Goal: Navigation & Orientation: Find specific page/section

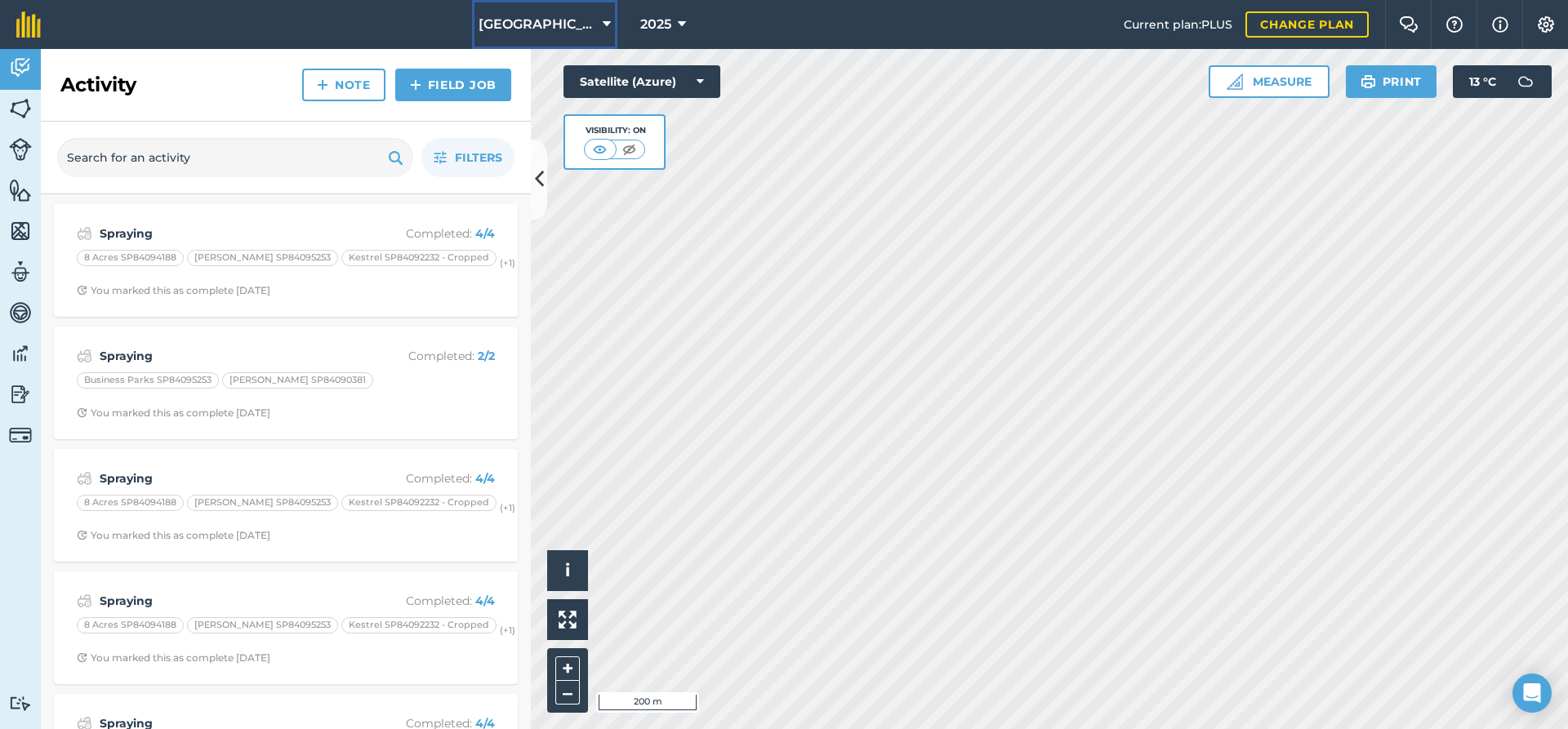
click at [560, 25] on span "[GEOGRAPHIC_DATA]" at bounding box center [538, 24] width 118 height 19
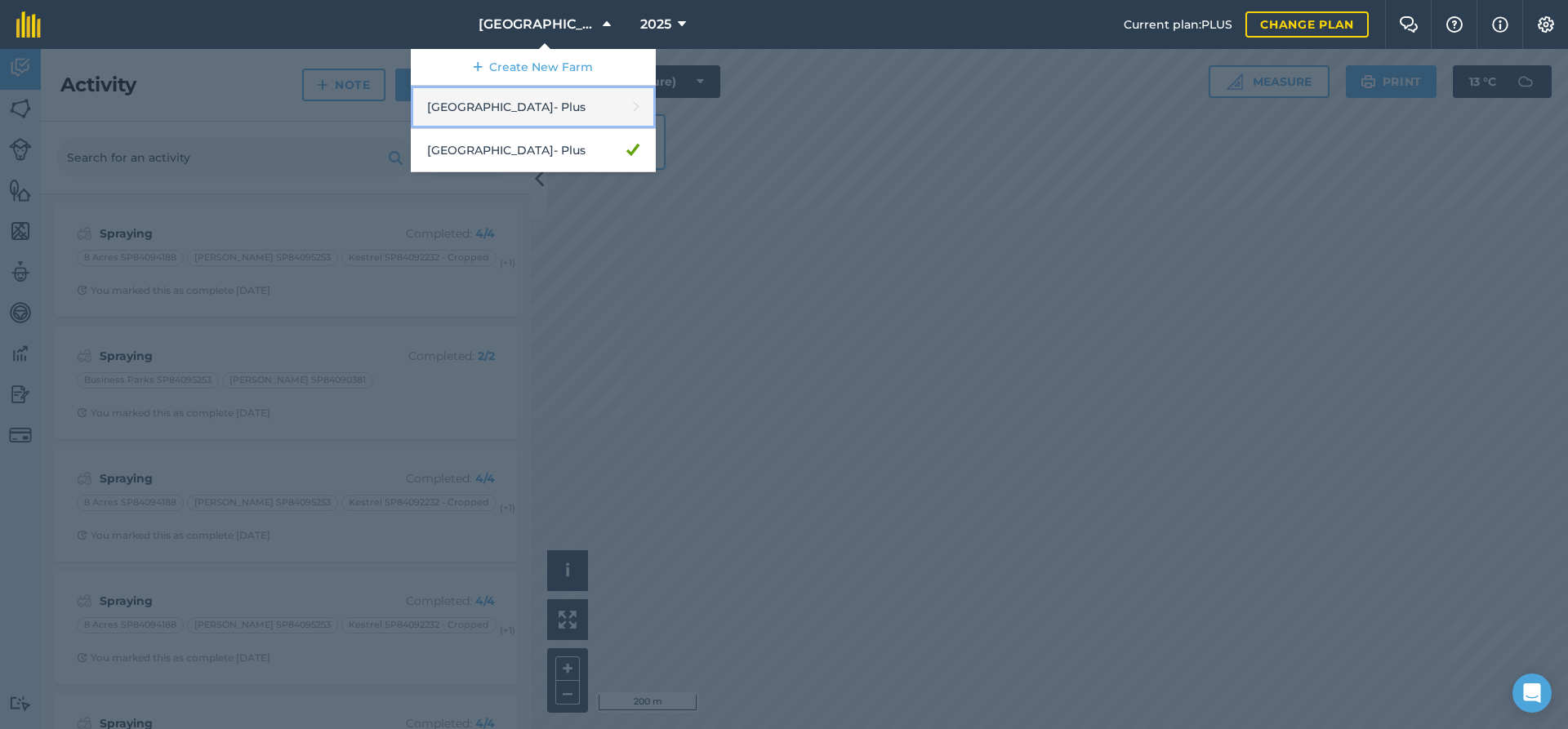
click at [559, 114] on link "Buckmoorend Farm - Plus" at bounding box center [533, 108] width 245 height 44
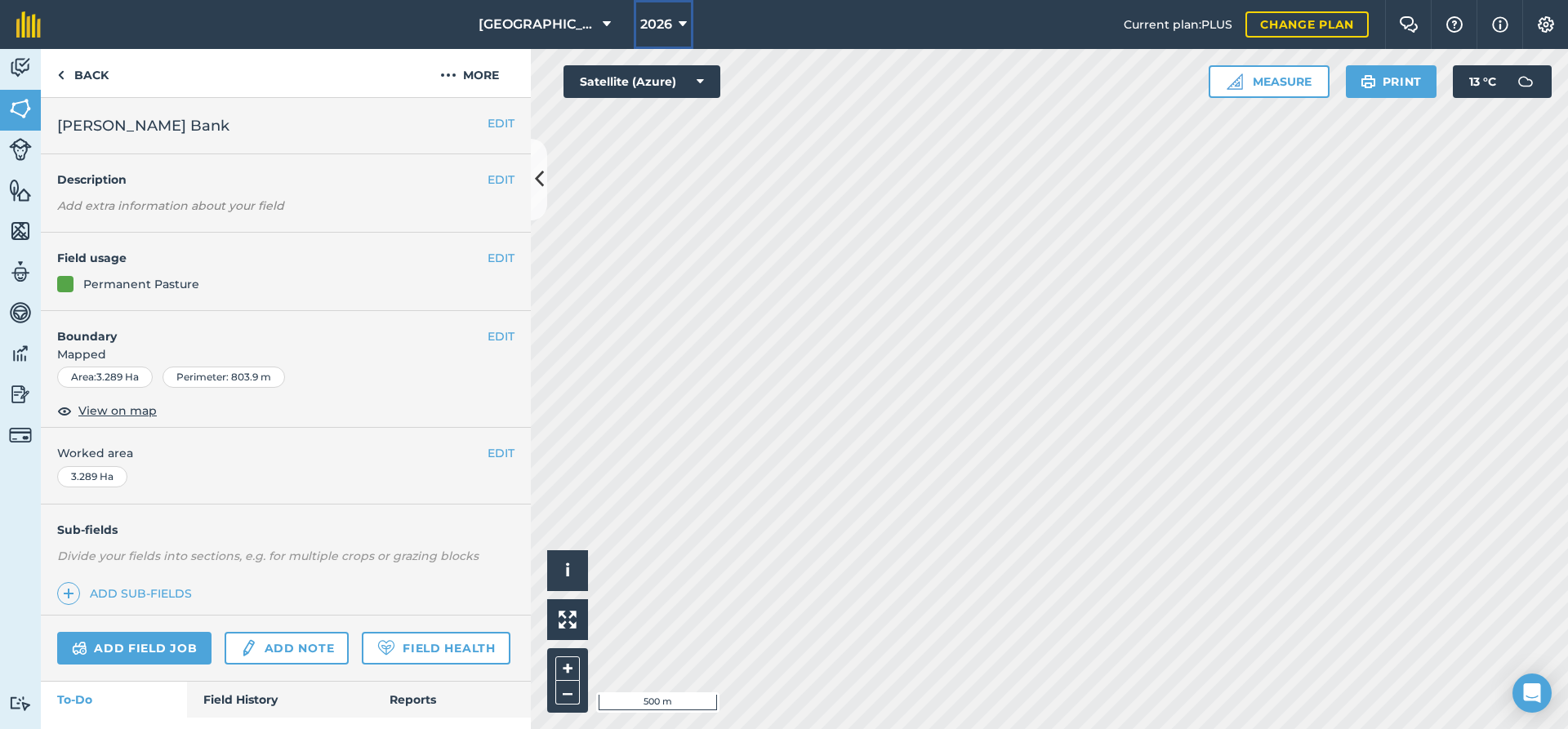
click at [669, 24] on span "2026" at bounding box center [656, 24] width 32 height 19
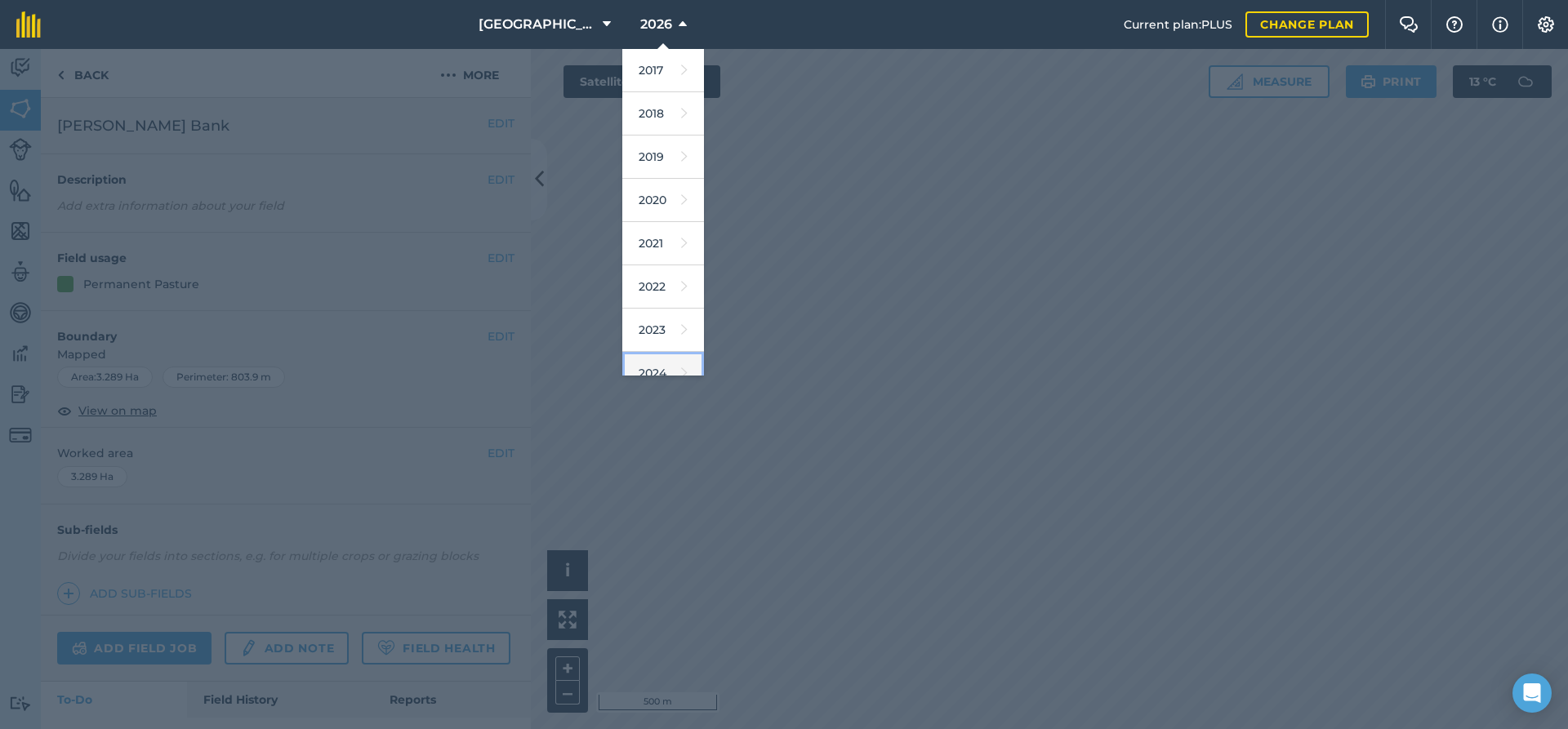
click at [653, 366] on link "2024" at bounding box center [663, 374] width 81 height 44
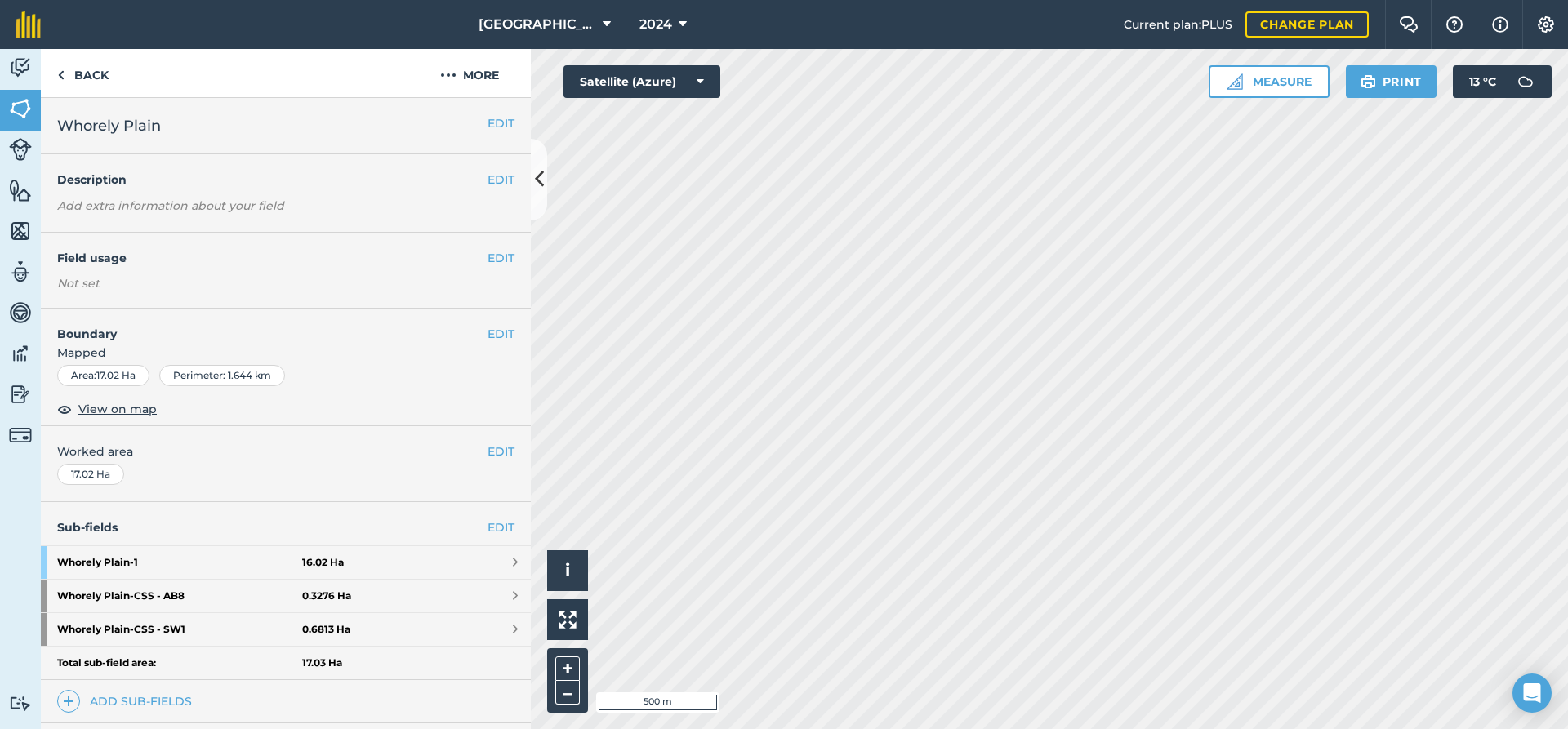
scroll to position [199, 0]
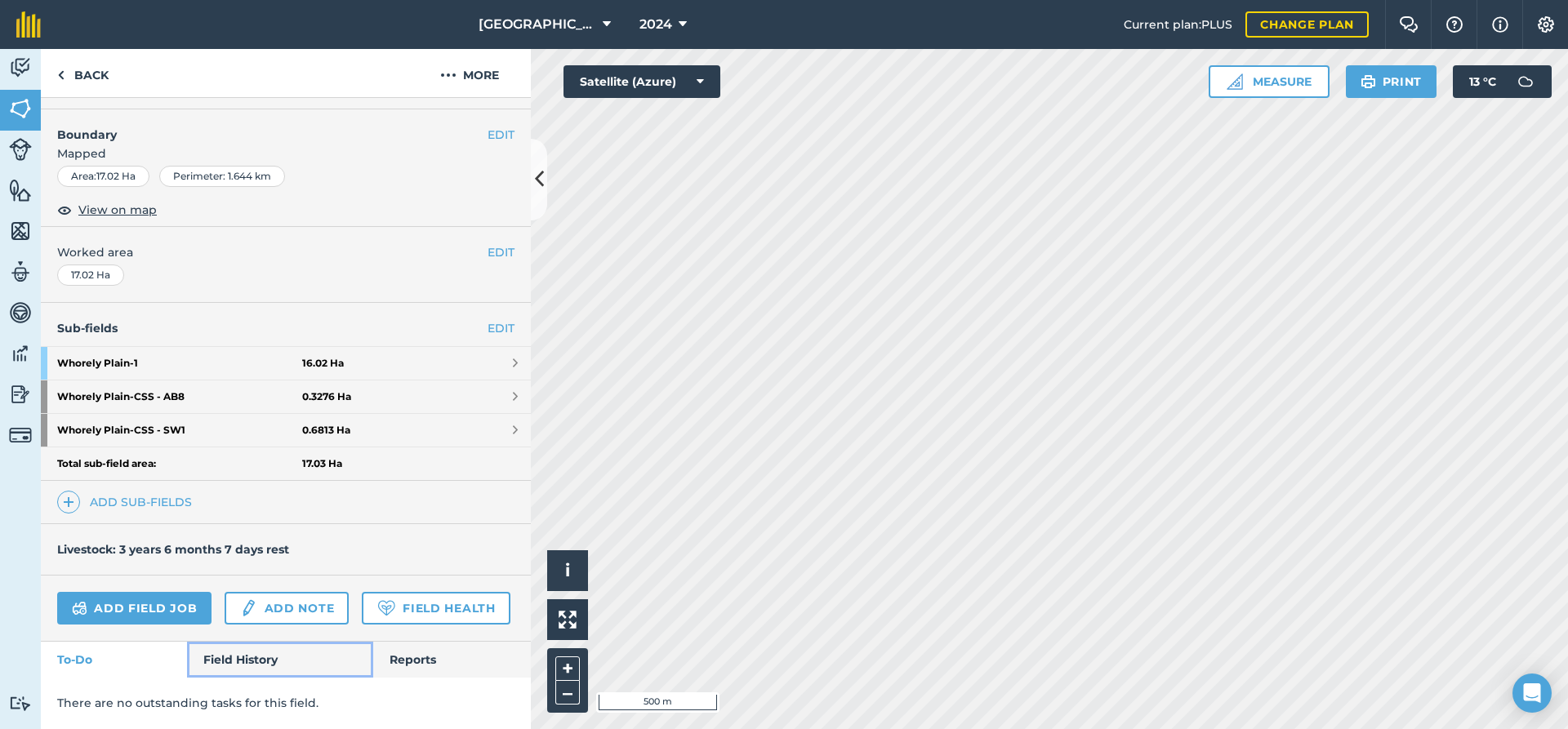
click at [259, 661] on link "Field History" at bounding box center [280, 659] width 186 height 36
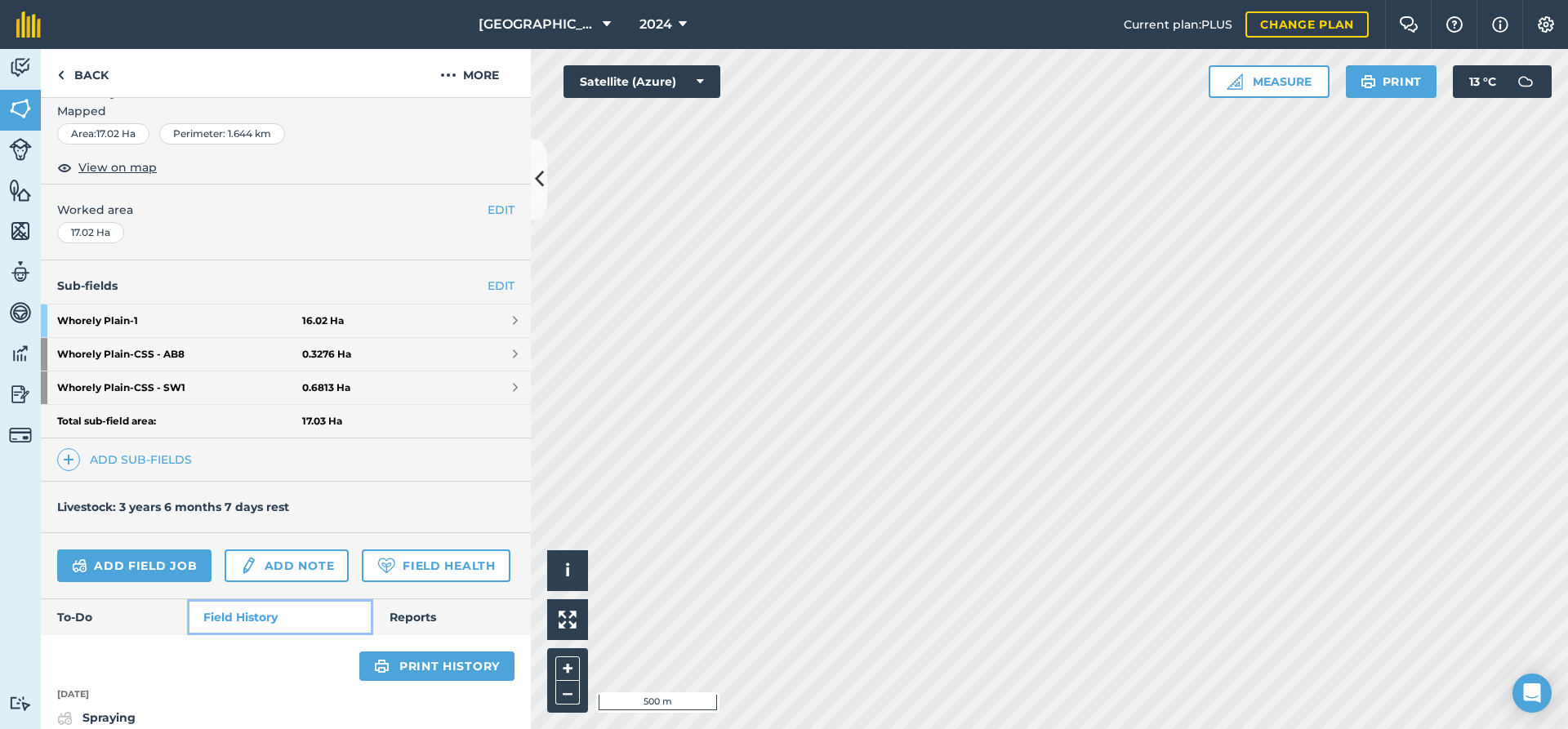
scroll to position [111, 0]
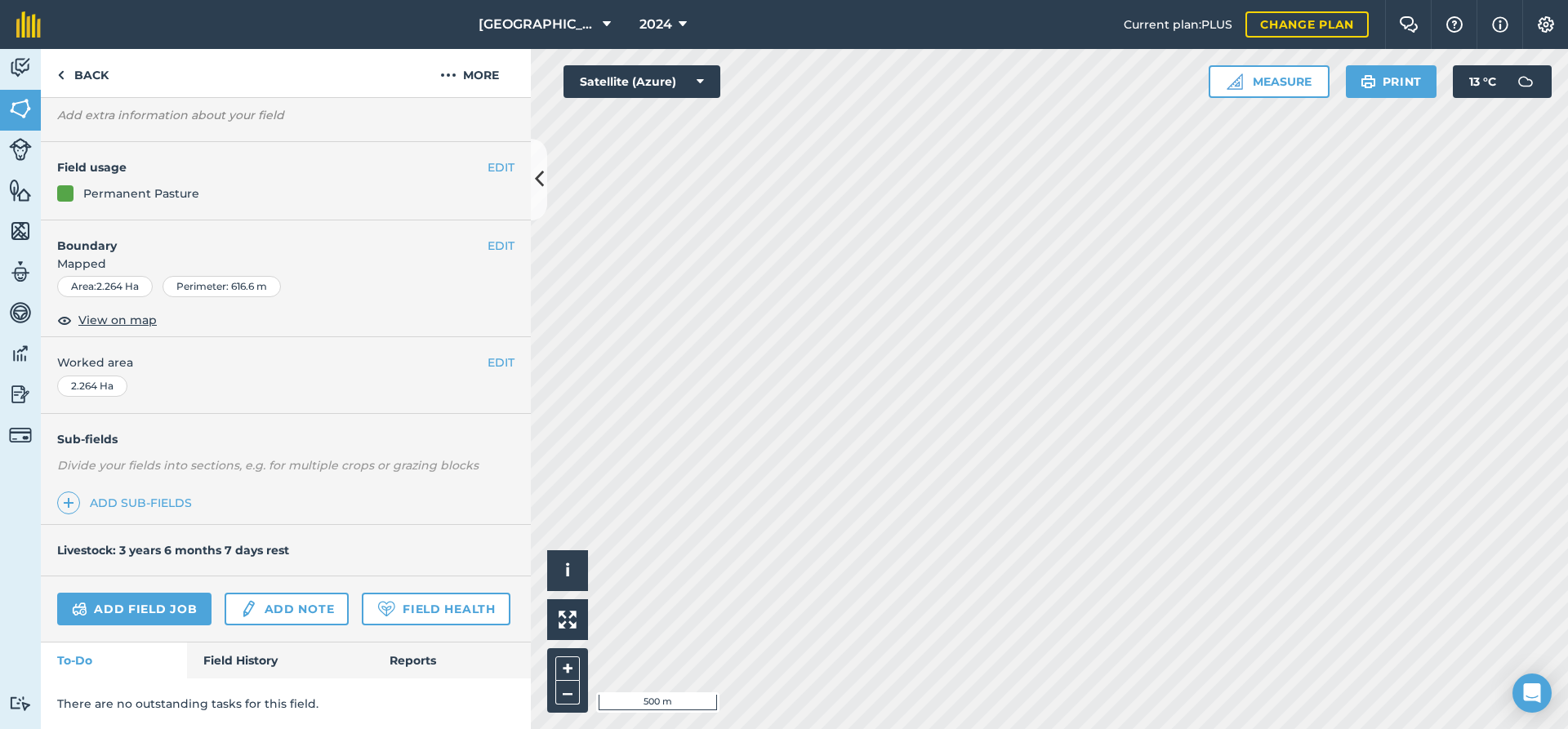
scroll to position [39, 0]
